Goal: Information Seeking & Learning: Learn about a topic

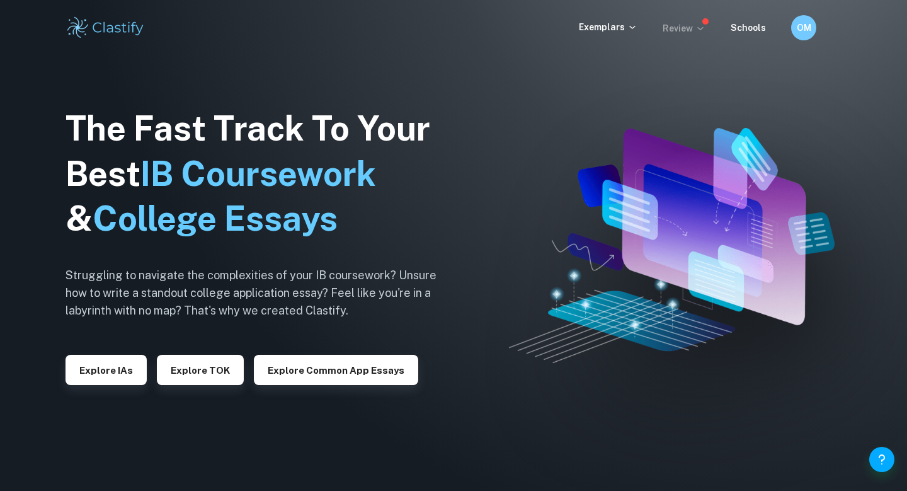
click at [698, 29] on icon at bounding box center [700, 28] width 10 height 10
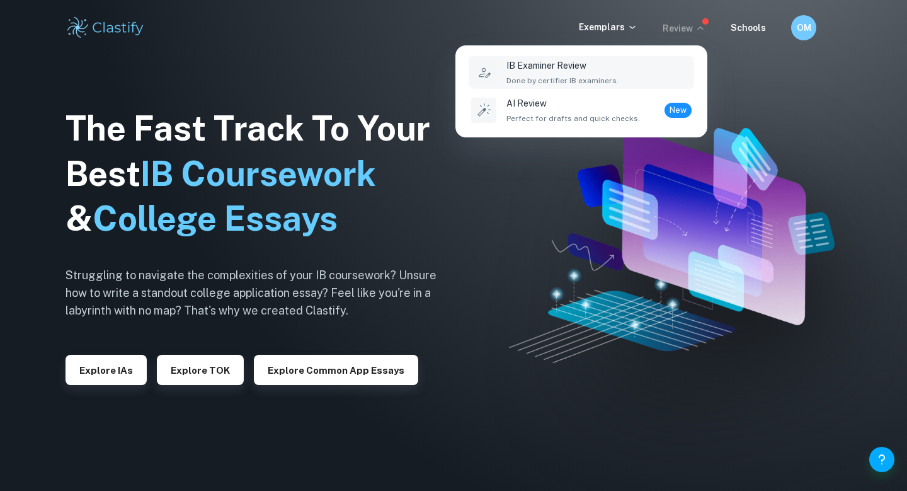
click at [554, 72] on div "IB Examiner Review Done by certifier IB examiners." at bounding box center [562, 73] width 112 height 28
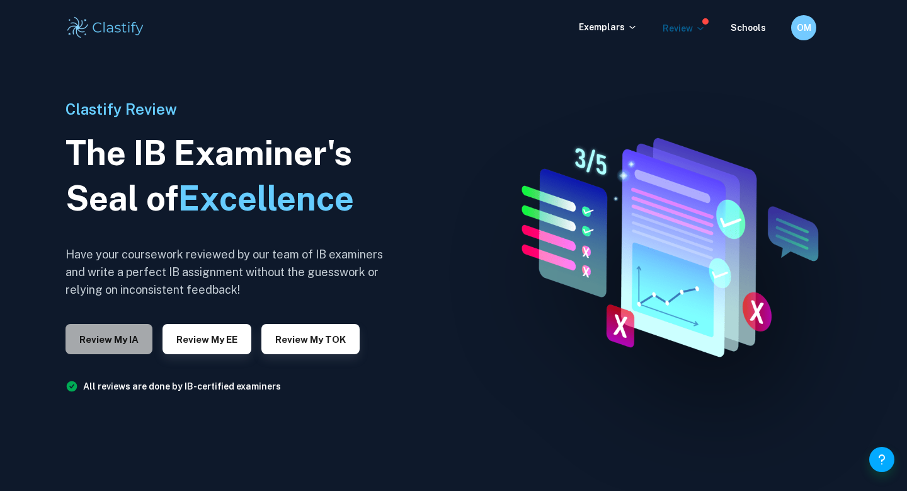
click at [133, 344] on button "Review my IA" at bounding box center [108, 339] width 87 height 30
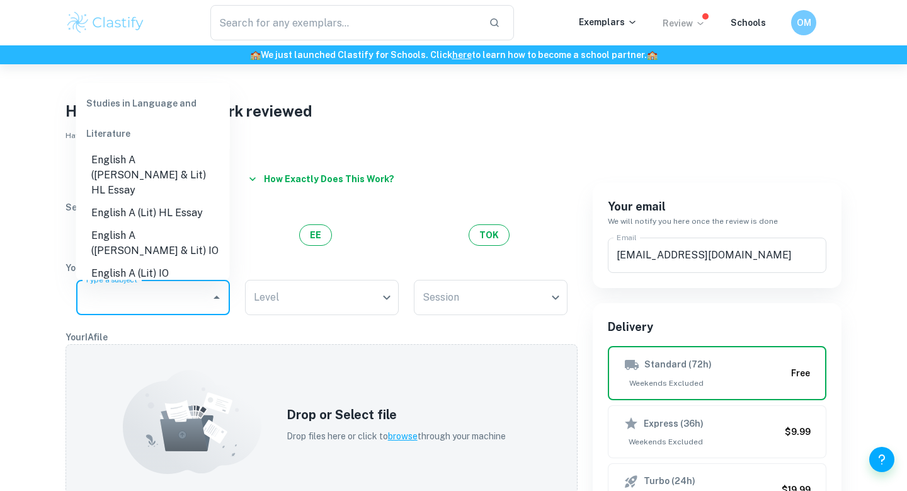
click at [179, 292] on input "Type a subject" at bounding box center [143, 297] width 123 height 24
click at [165, 176] on li "English A (Lang & Lit) HL Essay" at bounding box center [153, 175] width 154 height 53
type input "English A (Lang & Lit) HL Essay"
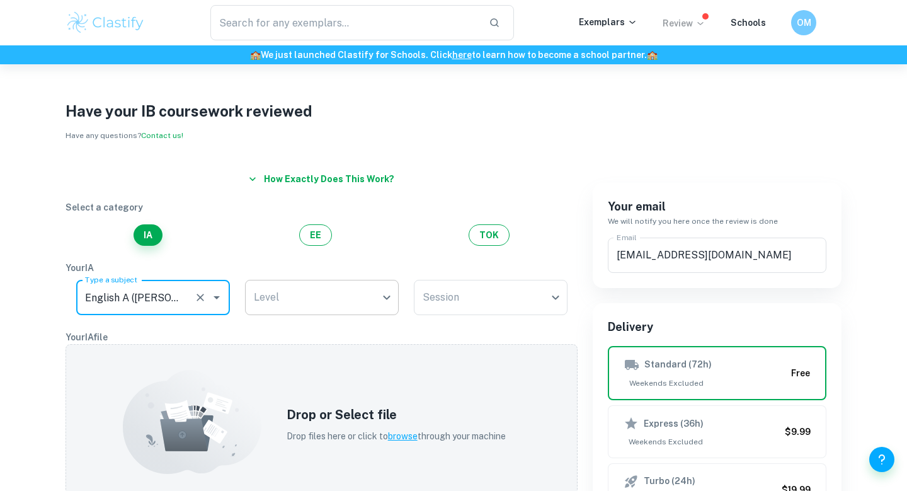
click at [266, 294] on body "We value your privacy We use cookies to enhance your browsing experience, serve…" at bounding box center [453, 309] width 907 height 491
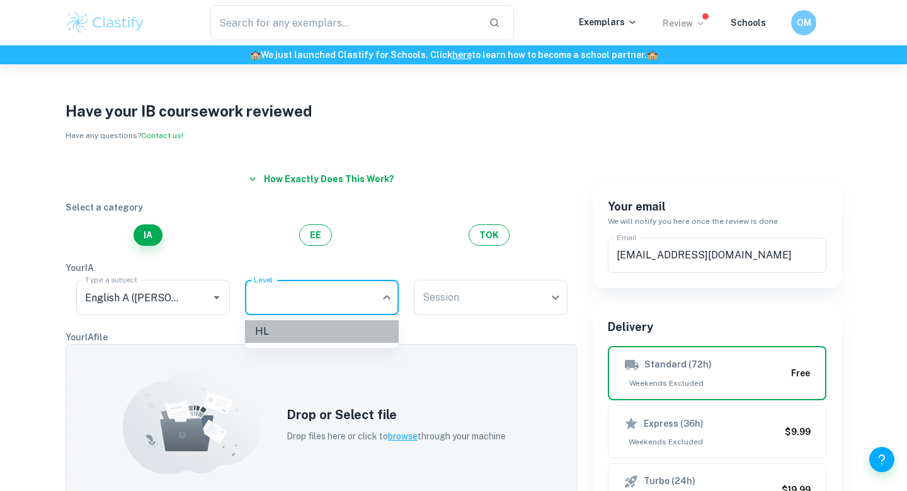
click at [283, 331] on li "HL" at bounding box center [322, 331] width 154 height 23
type input "HL"
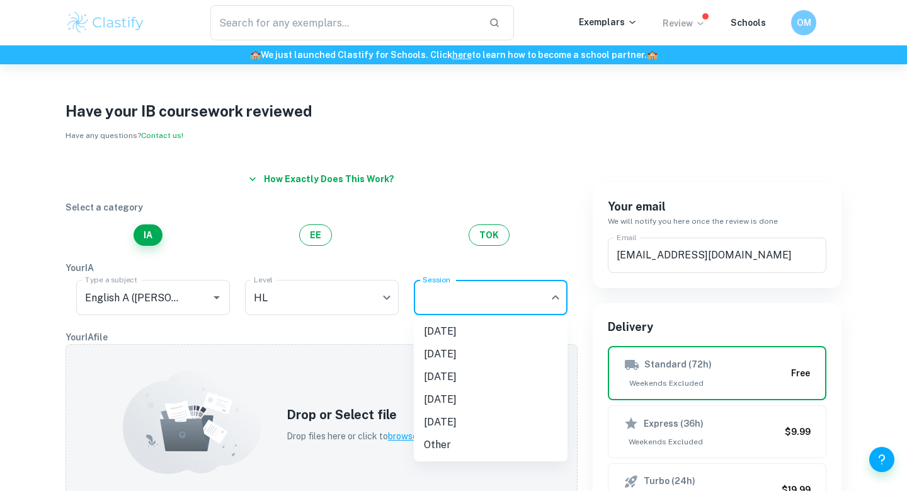
click at [490, 300] on body "We value your privacy We use cookies to enhance your browsing experience, serve…" at bounding box center [453, 309] width 907 height 491
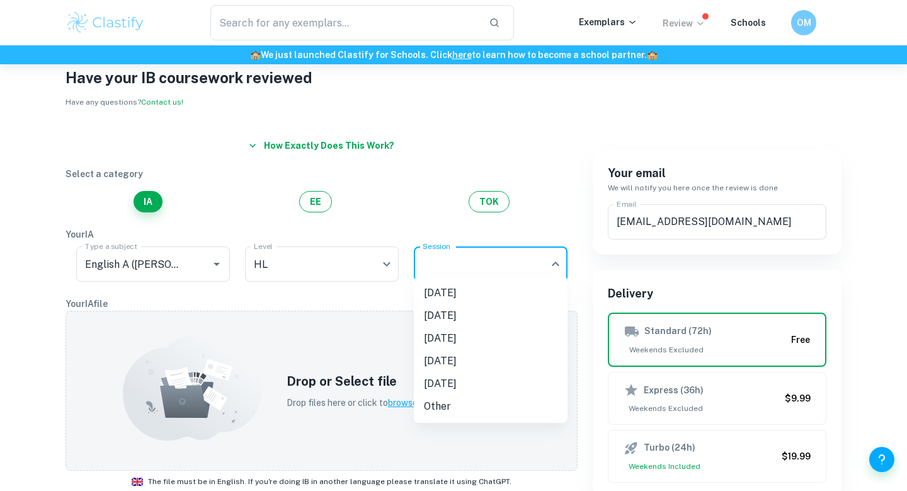
scroll to position [40, 0]
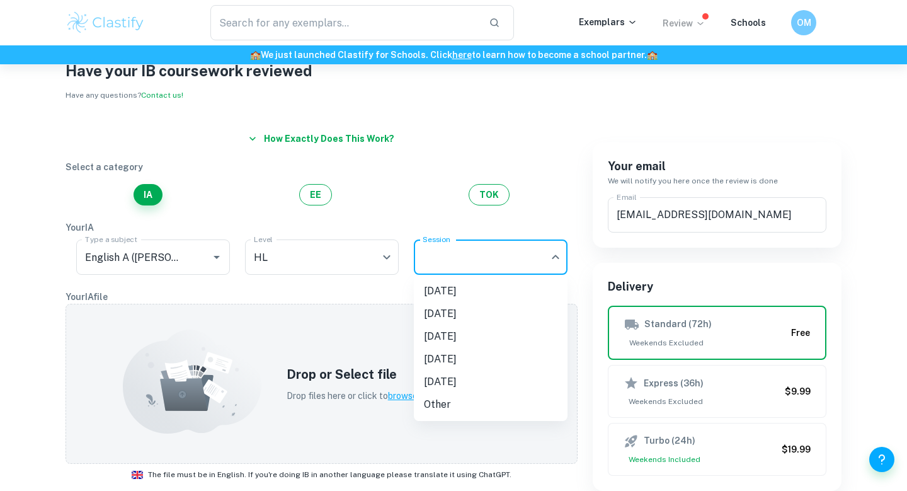
click at [463, 312] on li "November 2025" at bounding box center [491, 313] width 154 height 23
type input "N25"
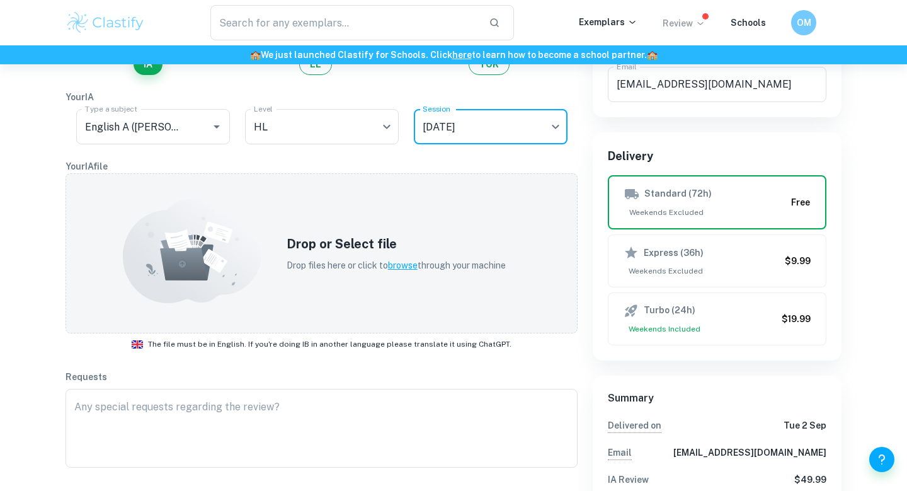
scroll to position [174, 0]
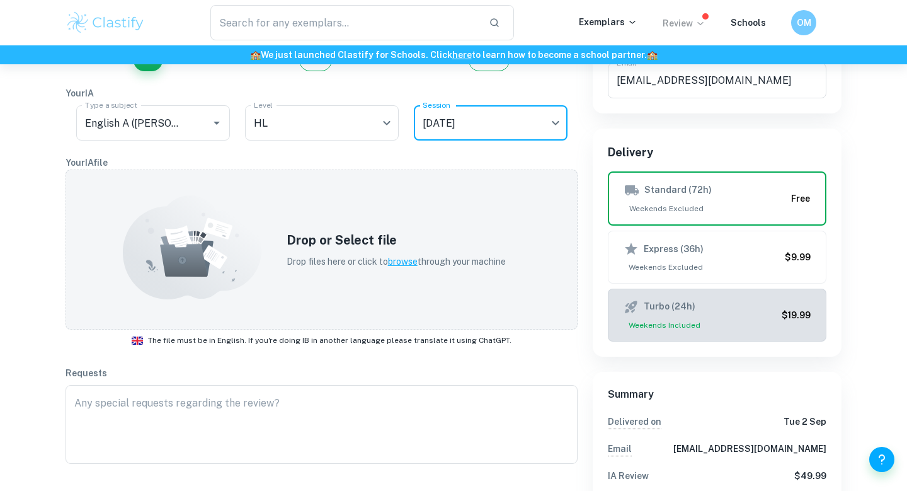
click at [744, 300] on div "Turbo (24h)" at bounding box center [699, 306] width 153 height 15
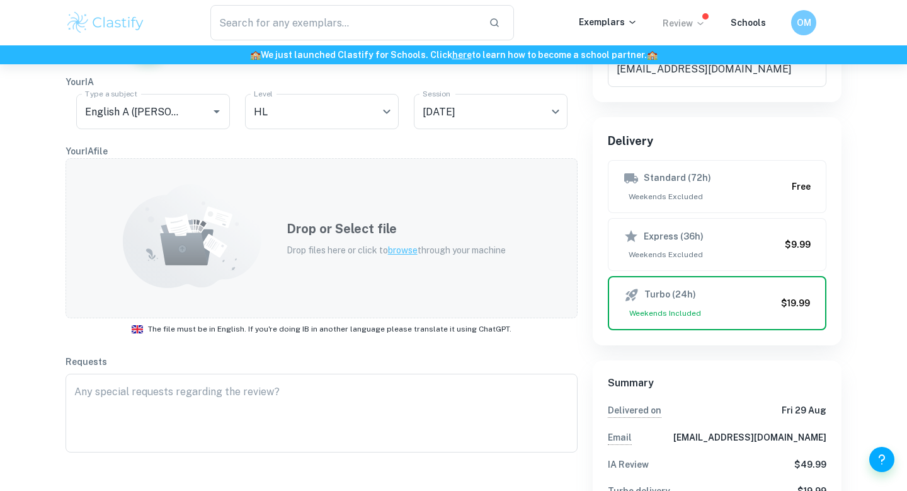
scroll to position [175, 0]
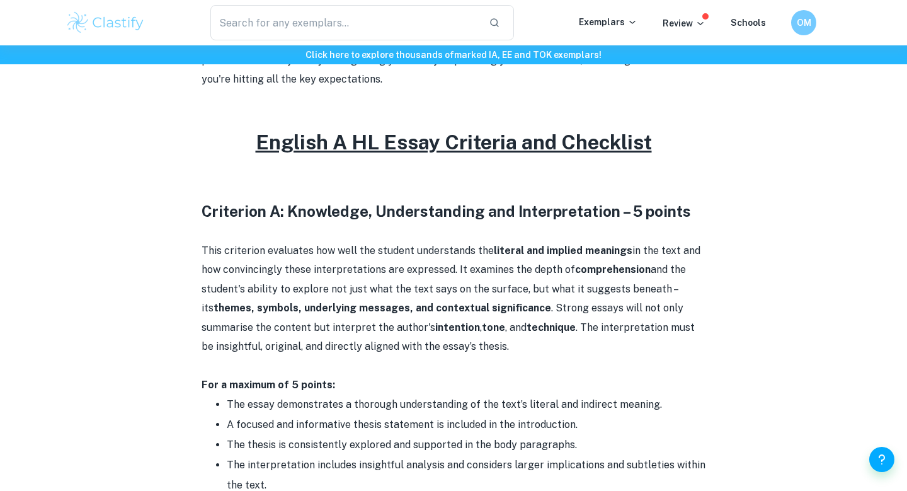
scroll to position [2397, 0]
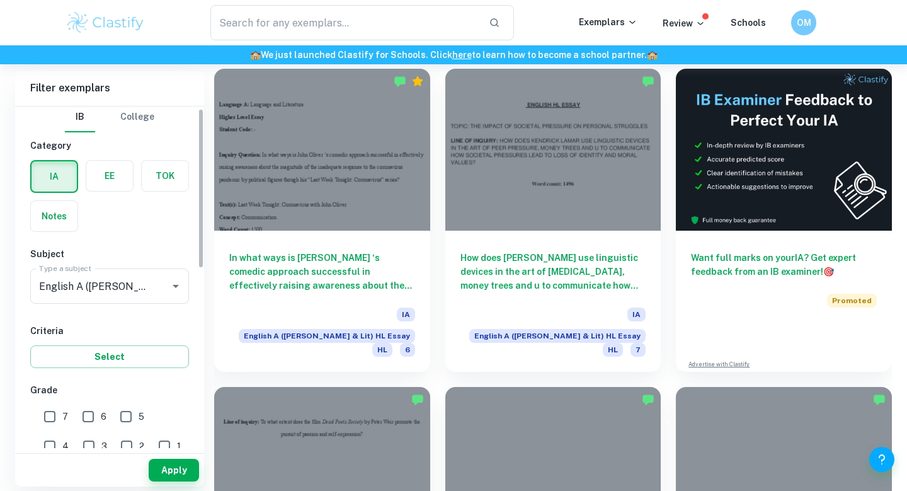
scroll to position [38, 0]
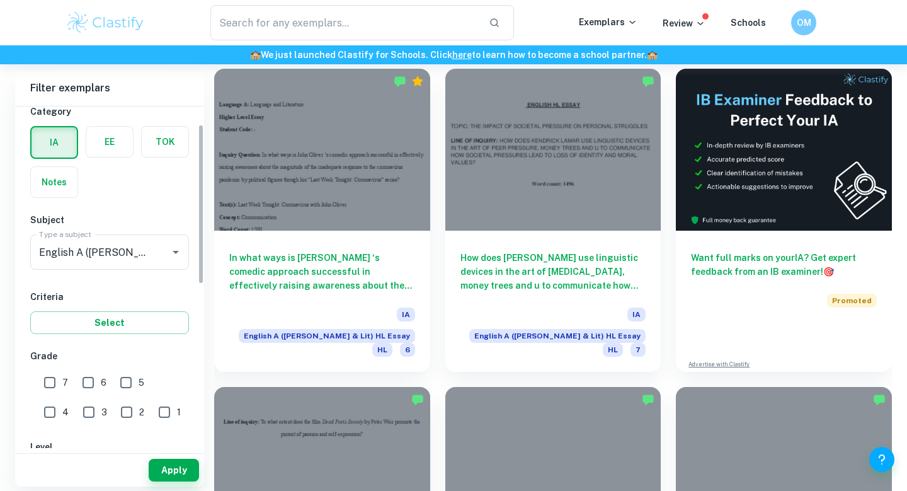
click at [50, 380] on input "7" at bounding box center [49, 382] width 25 height 25
checkbox input "true"
click at [179, 470] on button "Apply" at bounding box center [174, 469] width 50 height 23
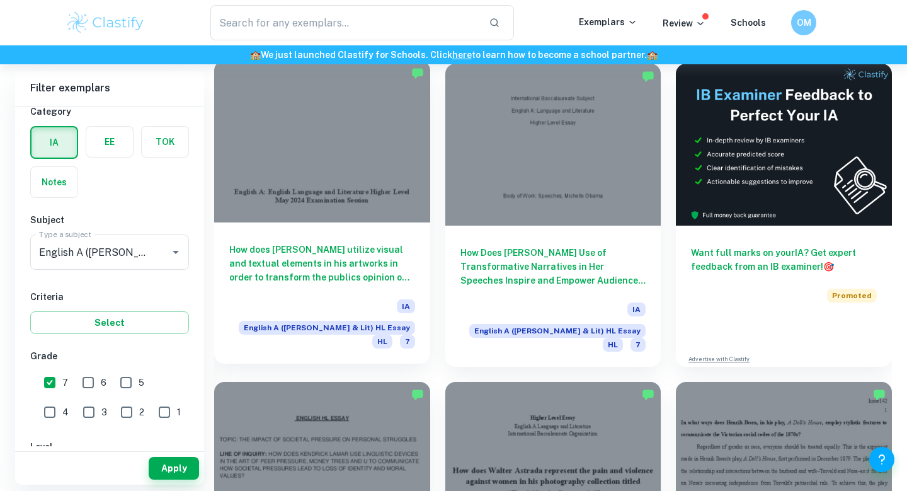
scroll to position [362, 0]
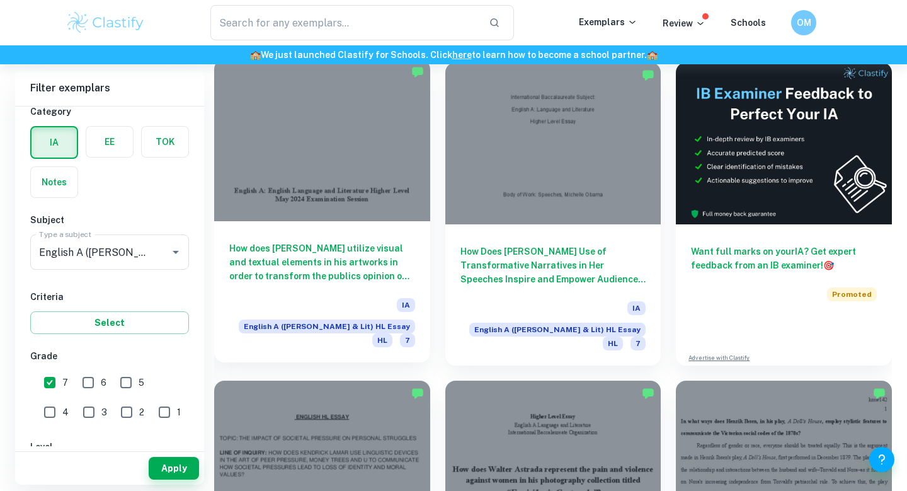
click at [391, 271] on h6 "How does Banksy utilize visual and textual elements in his artworks in order to…" at bounding box center [322, 262] width 186 height 42
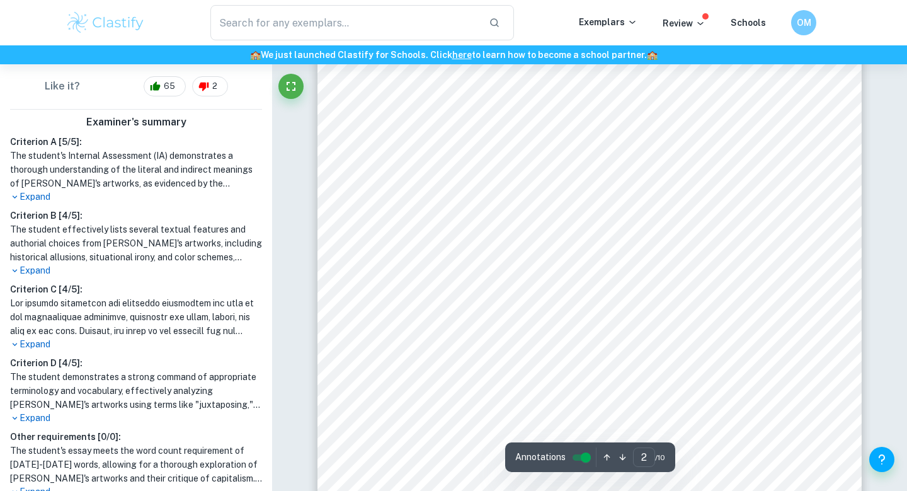
scroll to position [386, 0]
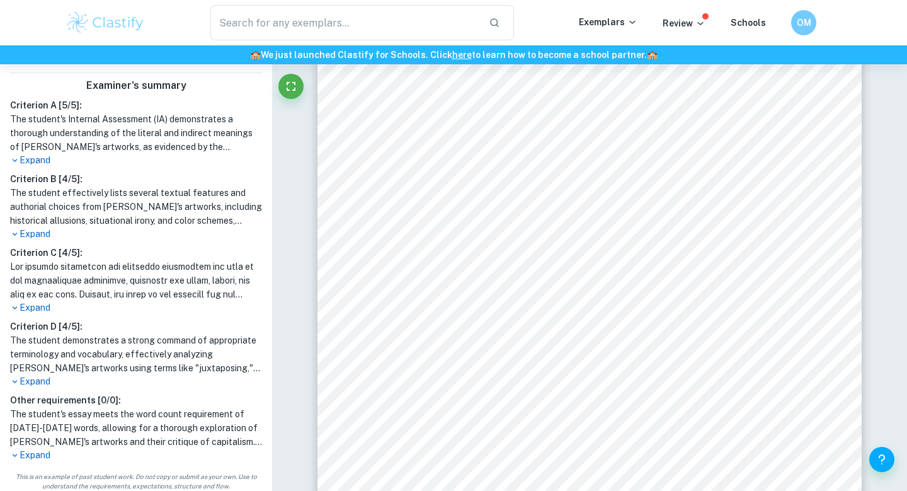
click at [38, 449] on p "Expand" at bounding box center [136, 454] width 252 height 13
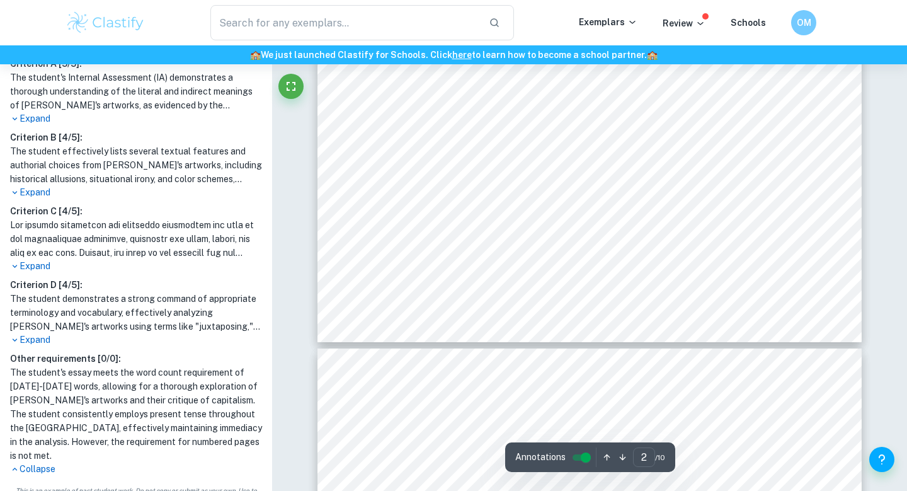
scroll to position [814, 0]
type input "1"
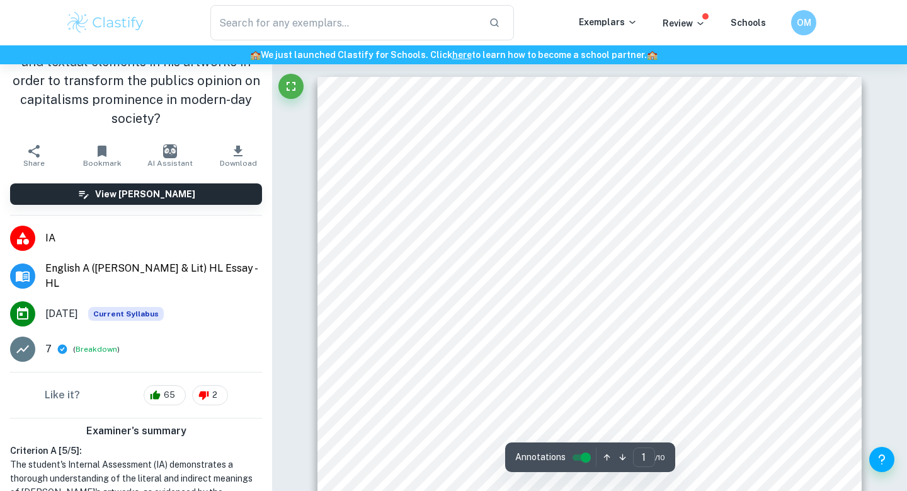
scroll to position [0, 0]
